Goal: Book appointment/travel/reservation

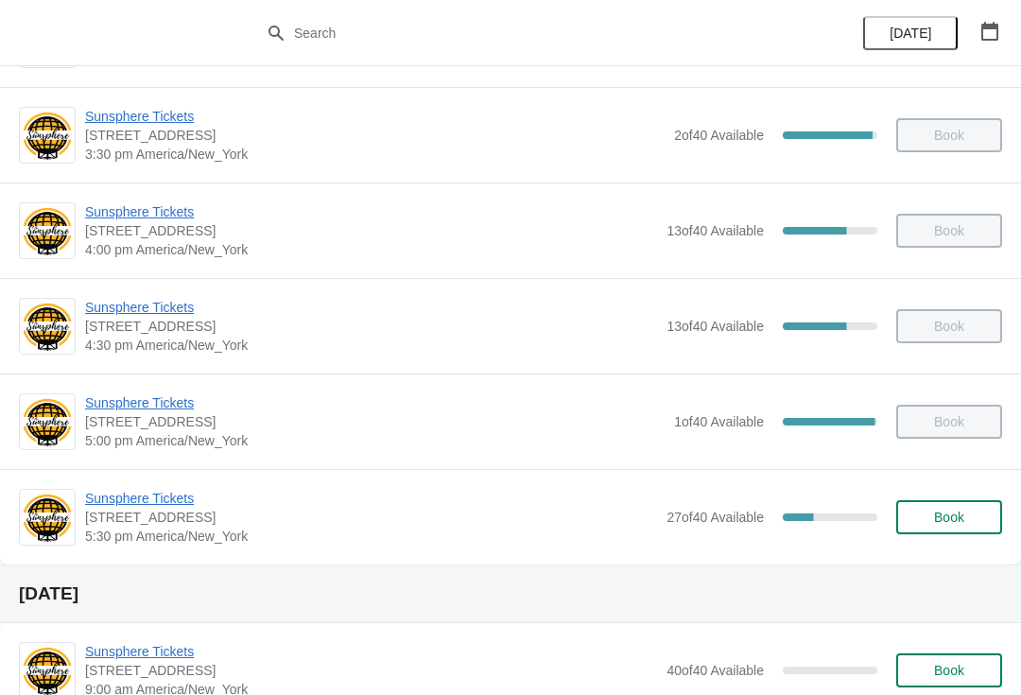
scroll to position [953, 0]
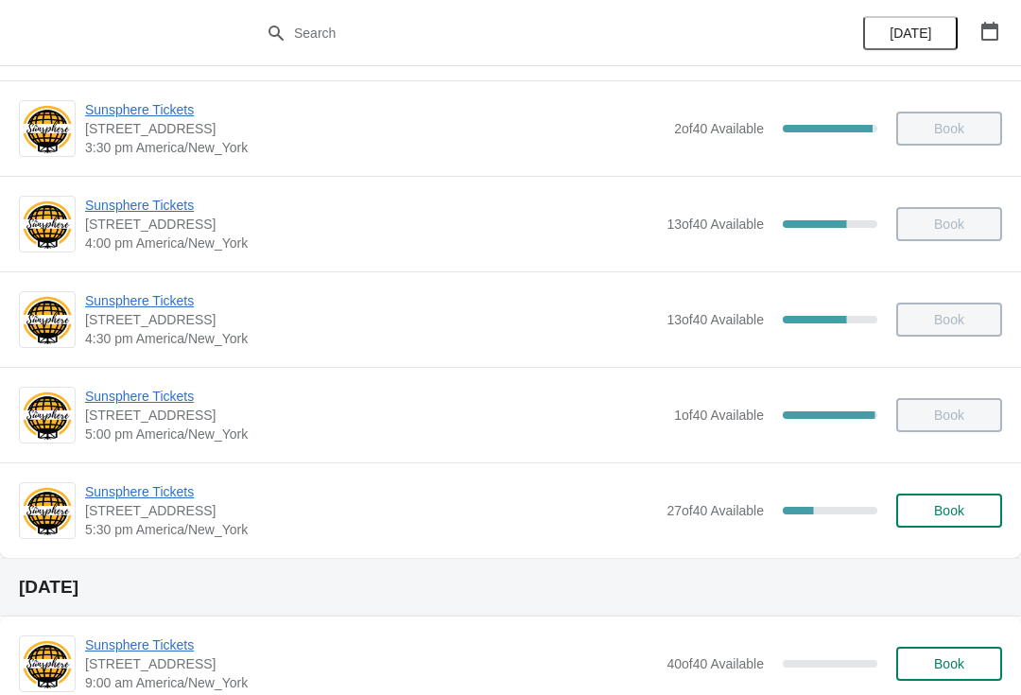
click at [938, 505] on span "Book" at bounding box center [949, 510] width 30 height 15
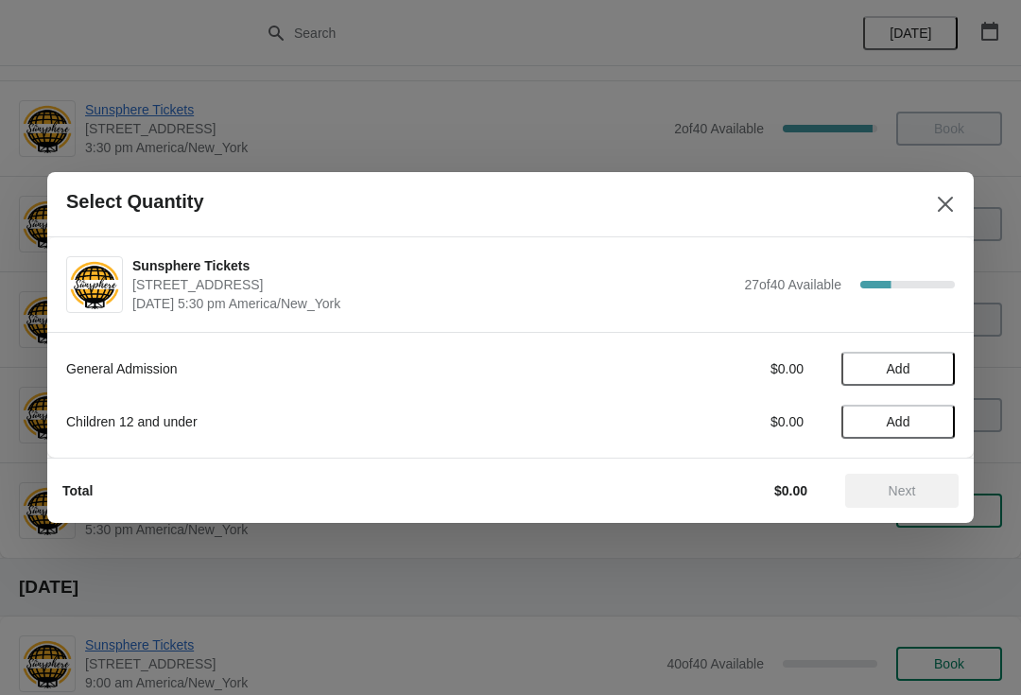
click at [932, 371] on span "Add" at bounding box center [898, 368] width 79 height 15
click at [900, 500] on button "Next" at bounding box center [901, 491] width 113 height 34
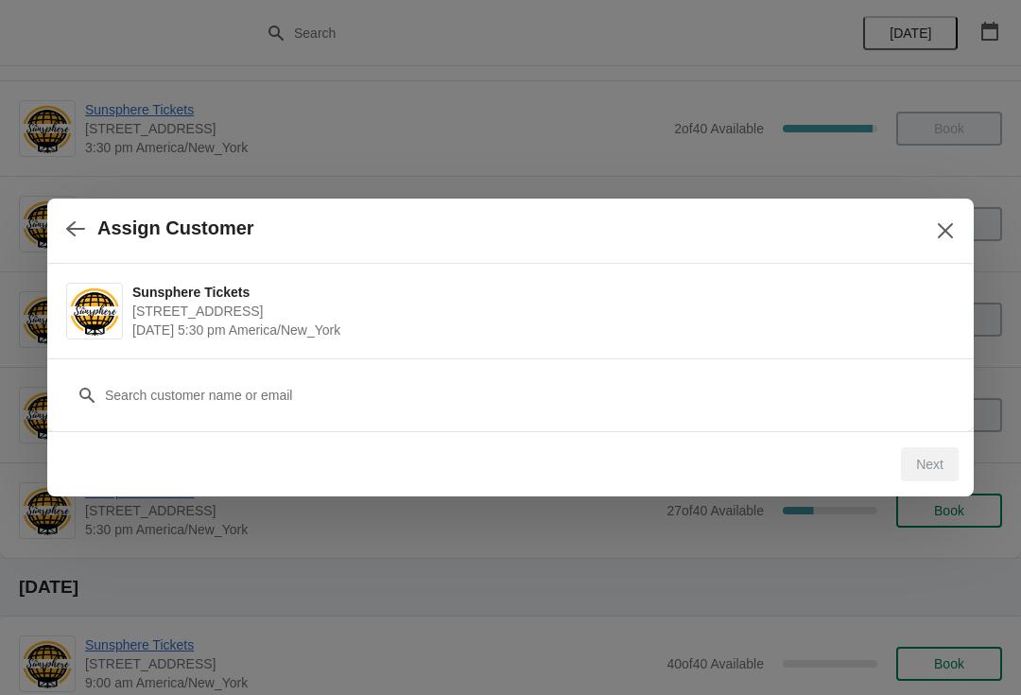
click at [810, 373] on div "Customer" at bounding box center [510, 385] width 889 height 53
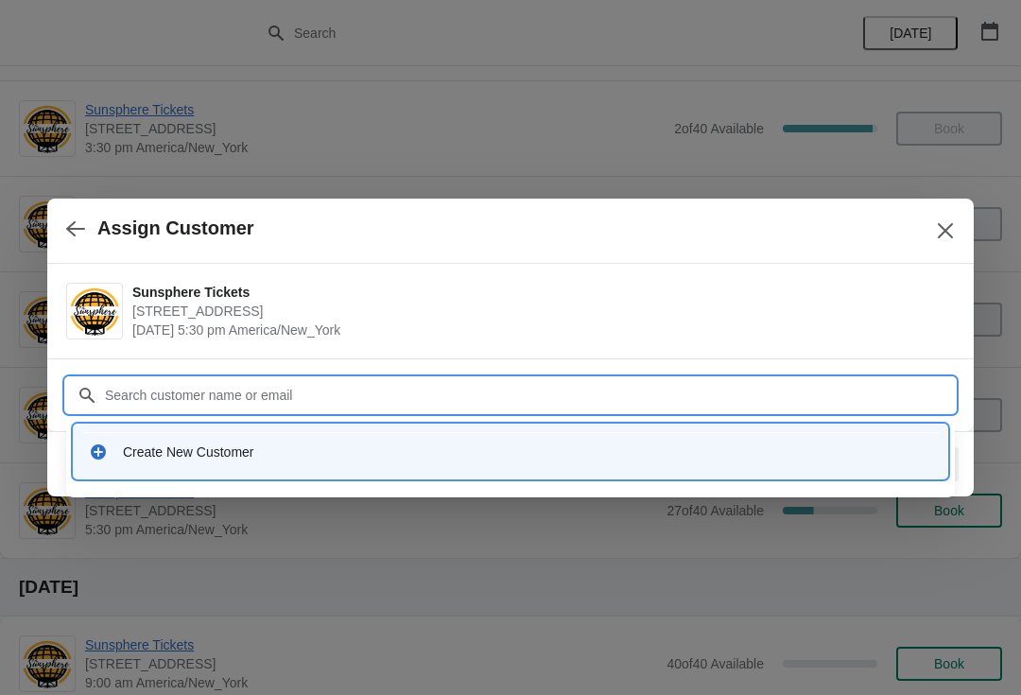
click at [335, 443] on div "Create New Customer" at bounding box center [528, 452] width 810 height 19
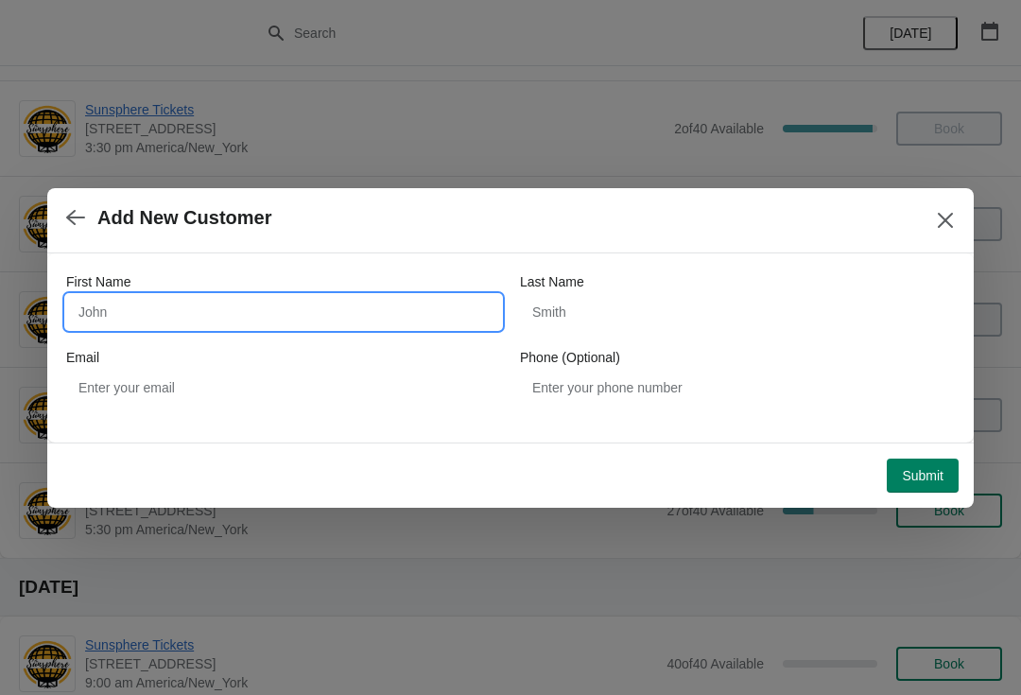
click at [274, 311] on input "First Name" at bounding box center [283, 312] width 435 height 34
type input "W"
click at [932, 452] on div "Submit" at bounding box center [507, 472] width 904 height 42
